Goal: Task Accomplishment & Management: Use online tool/utility

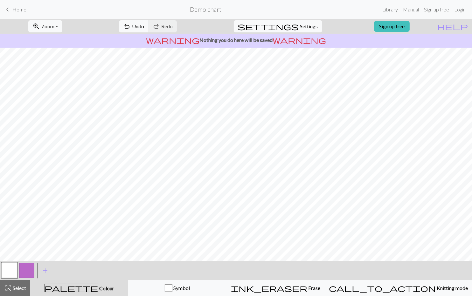
click at [28, 271] on button "button" at bounding box center [26, 270] width 15 height 15
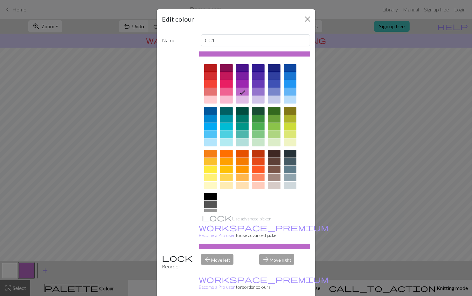
click at [260, 107] on div at bounding box center [258, 111] width 13 height 8
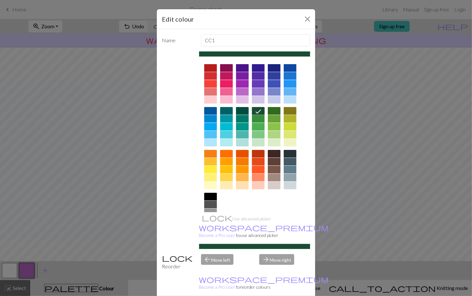
click at [274, 107] on div at bounding box center [274, 111] width 13 height 8
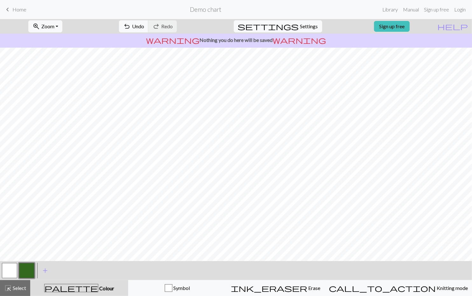
click at [10, 269] on button "button" at bounding box center [9, 270] width 15 height 15
click at [10, 269] on div "Edit colour Name MC Use advanced picker workspace_premium Become a Pro user to …" at bounding box center [236, 148] width 472 height 296
click at [9, 270] on button "button" at bounding box center [9, 270] width 15 height 15
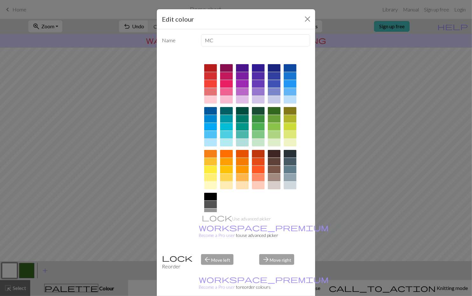
click at [273, 131] on div at bounding box center [274, 135] width 13 height 8
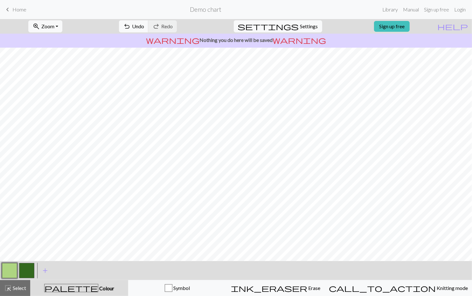
click at [23, 267] on button "button" at bounding box center [26, 270] width 15 height 15
click at [302, 24] on span "Settings" at bounding box center [309, 27] width 18 height 8
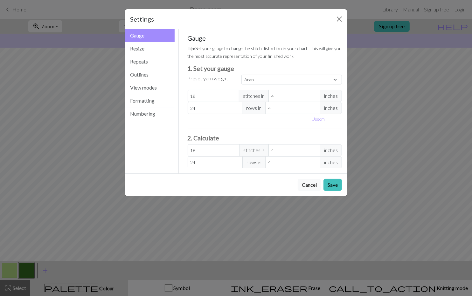
select select "custom"
type input "23"
click at [238, 102] on input "23" at bounding box center [215, 108] width 55 height 12
type input "22"
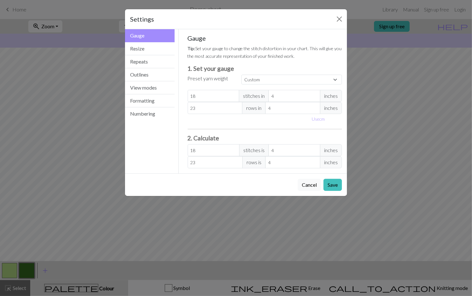
type input "22"
click at [238, 102] on input "22" at bounding box center [215, 108] width 55 height 12
type input "23"
click at [238, 102] on input "23" at bounding box center [215, 108] width 55 height 12
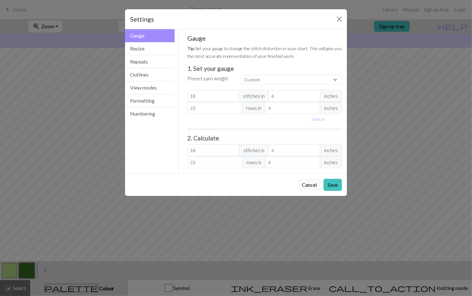
type input "24"
click at [238, 102] on input "24" at bounding box center [215, 108] width 55 height 12
type input "19"
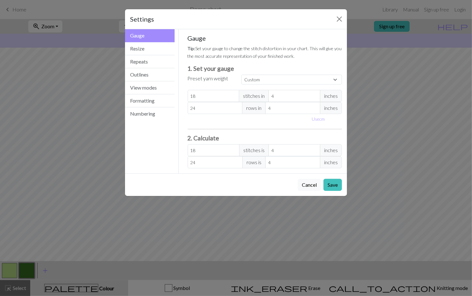
type input "19"
click at [235, 90] on input "19" at bounding box center [214, 96] width 52 height 12
type input "20"
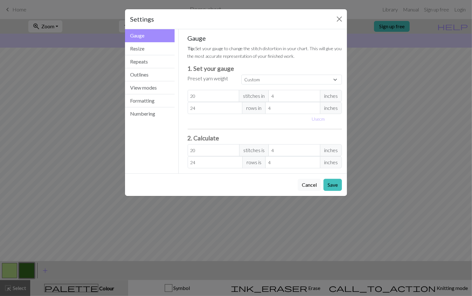
click at [235, 90] on input "20" at bounding box center [214, 96] width 52 height 12
type input "23"
click at [238, 103] on input "23" at bounding box center [215, 108] width 55 height 12
type input "22"
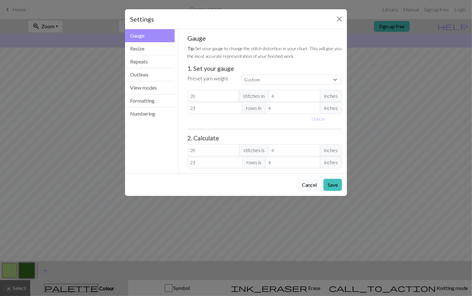
type input "22"
click at [238, 103] on input "22" at bounding box center [215, 108] width 55 height 12
click at [332, 179] on button "Save" at bounding box center [332, 185] width 18 height 12
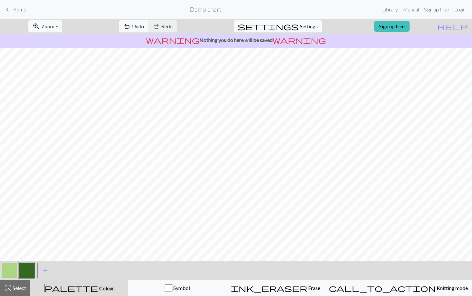
click at [301, 28] on span "Settings" at bounding box center [309, 27] width 18 height 8
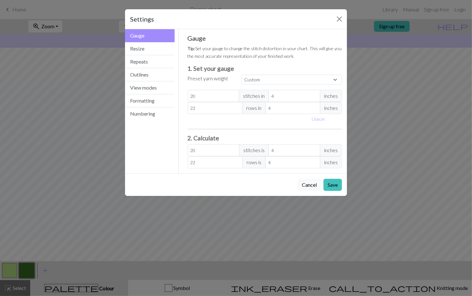
type input "23"
click at [237, 102] on input "23" at bounding box center [215, 108] width 55 height 12
type input "24"
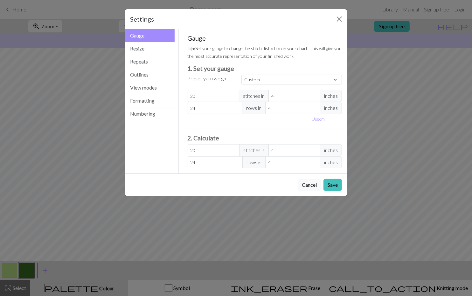
type input "24"
click at [237, 102] on input "24" at bounding box center [215, 108] width 55 height 12
click at [337, 179] on button "Save" at bounding box center [332, 185] width 18 height 12
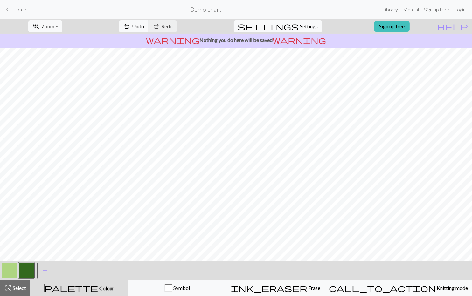
click at [8, 268] on button "button" at bounding box center [9, 270] width 15 height 15
click at [26, 272] on button "button" at bounding box center [26, 270] width 15 height 15
click at [7, 271] on button "button" at bounding box center [9, 270] width 15 height 15
click at [26, 268] on button "button" at bounding box center [26, 270] width 15 height 15
click at [6, 271] on button "button" at bounding box center [9, 270] width 15 height 15
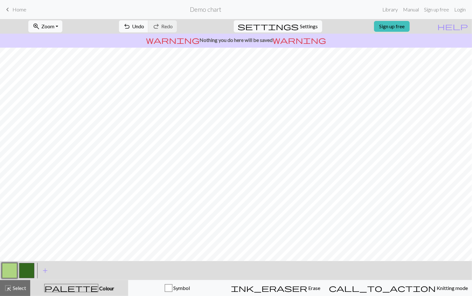
click at [25, 275] on button "button" at bounding box center [26, 270] width 15 height 15
click at [11, 269] on button "button" at bounding box center [9, 270] width 15 height 15
click at [24, 270] on button "button" at bounding box center [26, 270] width 15 height 15
click at [9, 266] on button "button" at bounding box center [9, 270] width 15 height 15
click at [6, 271] on button "button" at bounding box center [9, 270] width 15 height 15
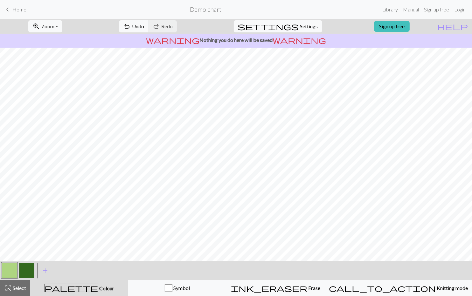
click at [25, 273] on button "button" at bounding box center [26, 270] width 15 height 15
click at [12, 270] on button "button" at bounding box center [9, 270] width 15 height 15
click at [30, 273] on button "button" at bounding box center [26, 270] width 15 height 15
click at [9, 269] on button "button" at bounding box center [9, 270] width 15 height 15
click at [29, 271] on button "button" at bounding box center [26, 270] width 15 height 15
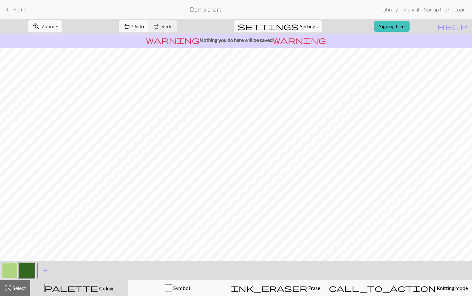
click at [3, 270] on button "button" at bounding box center [9, 270] width 15 height 15
click at [26, 271] on button "button" at bounding box center [26, 270] width 15 height 15
click at [7, 271] on button "button" at bounding box center [9, 270] width 15 height 15
click at [24, 271] on button "button" at bounding box center [26, 270] width 15 height 15
click at [6, 271] on button "button" at bounding box center [9, 270] width 15 height 15
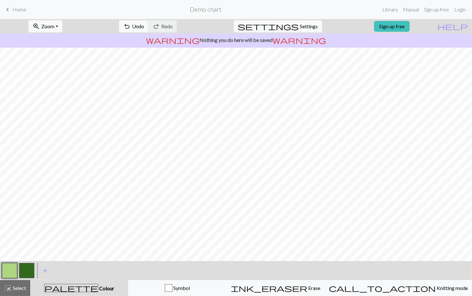
click at [31, 271] on button "button" at bounding box center [26, 270] width 15 height 15
click at [9, 269] on button "button" at bounding box center [9, 270] width 15 height 15
